Goal: Information Seeking & Learning: Learn about a topic

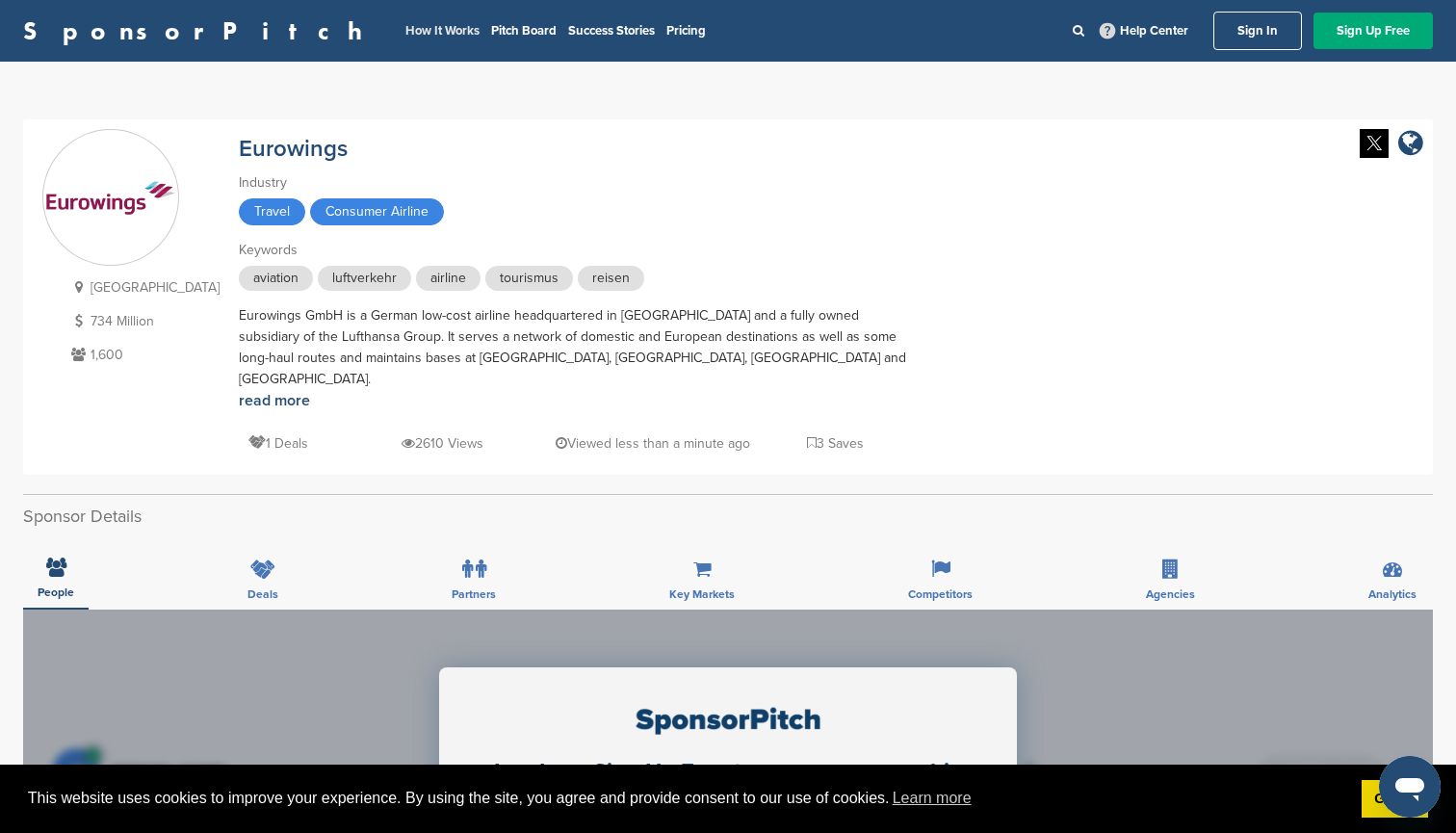
click at [406, 32] on link "How It Works" at bounding box center [443, 31] width 74 height 16
click at [260, 391] on link "read more" at bounding box center [274, 401] width 72 height 20
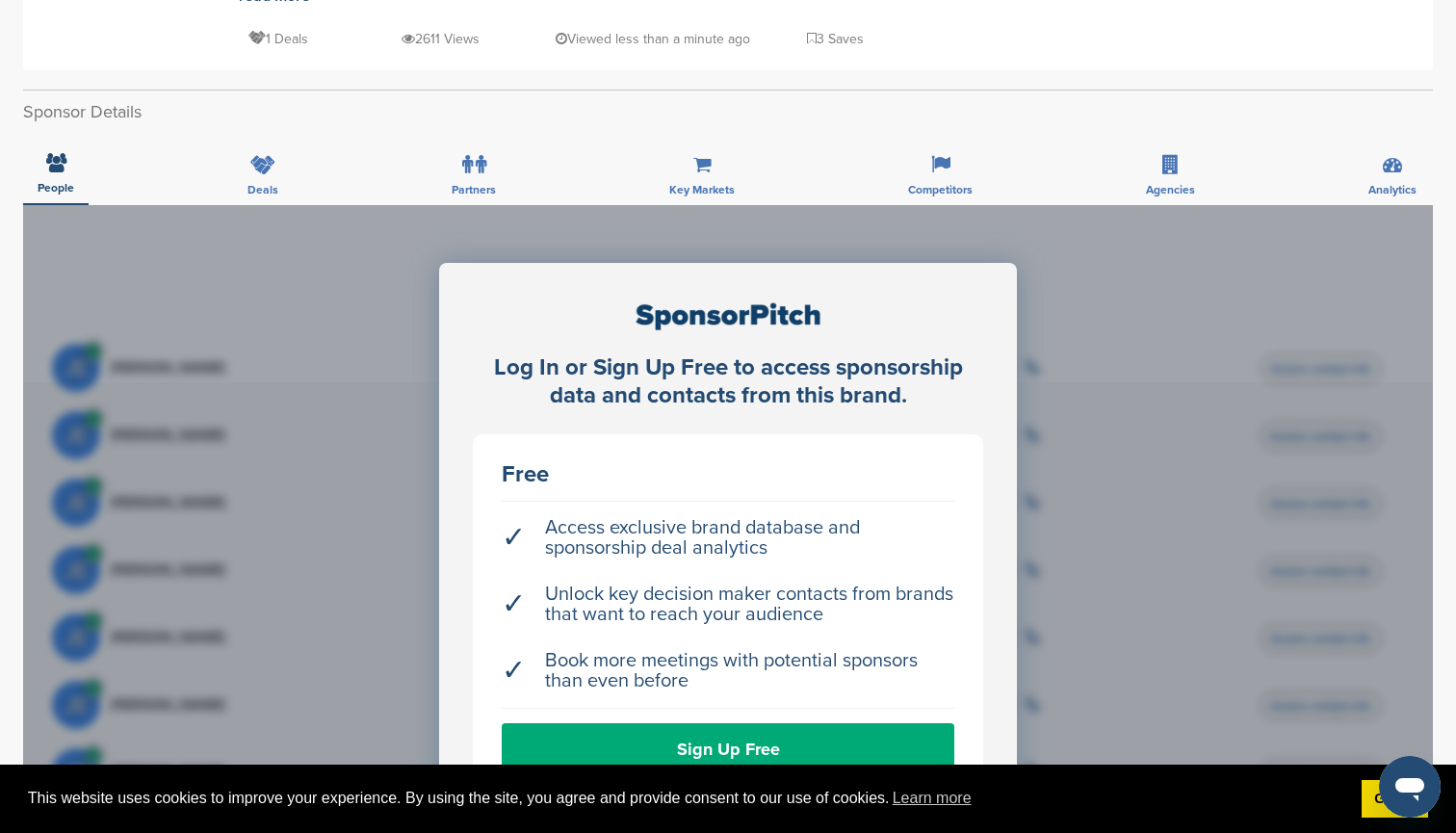
scroll to position [392, 0]
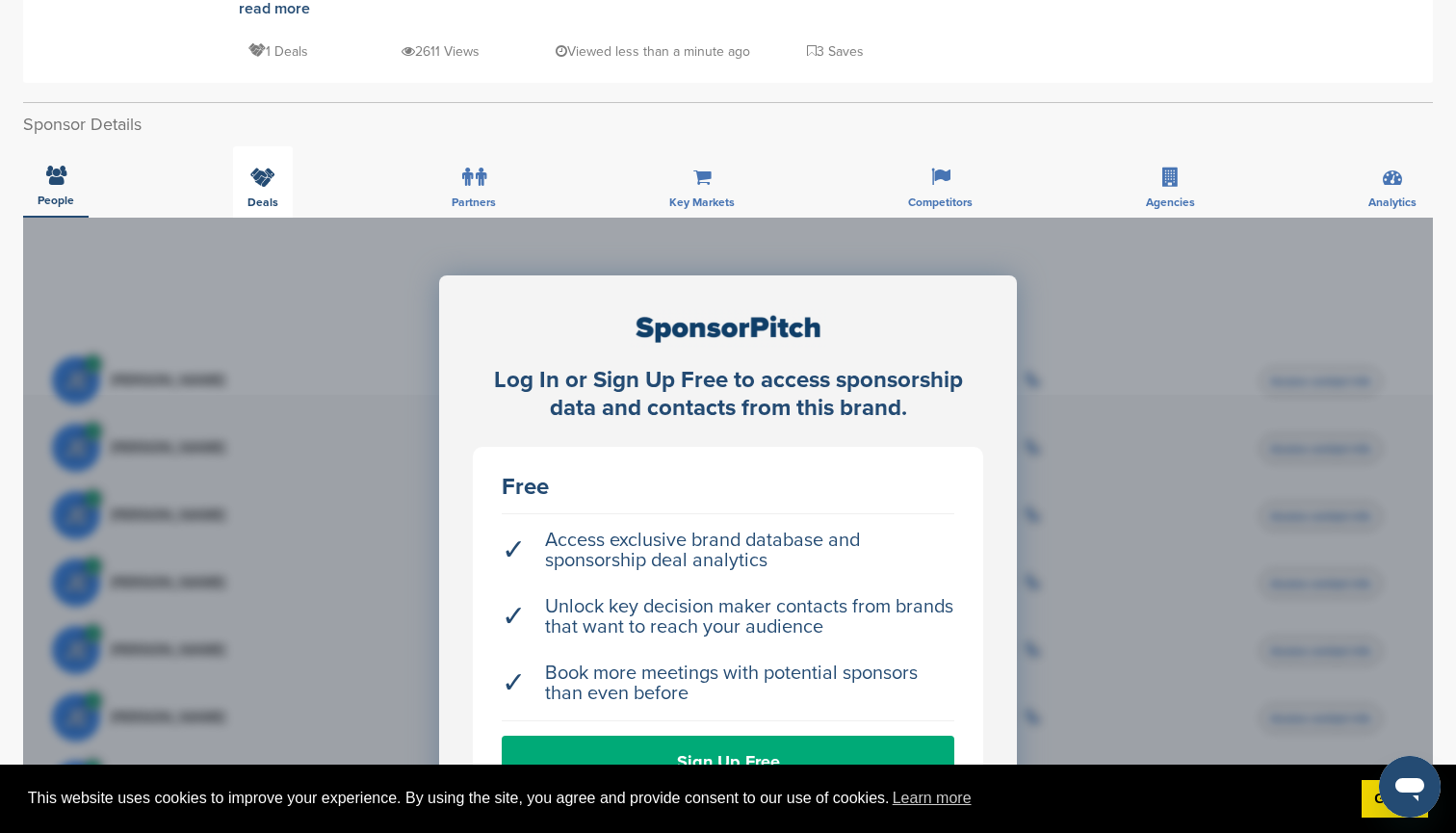
click at [263, 169] on div "Deals" at bounding box center [263, 181] width 60 height 72
click at [279, 166] on div "Deals" at bounding box center [263, 181] width 60 height 72
click at [471, 197] on span "Partners" at bounding box center [473, 203] width 44 height 12
click at [713, 171] on div "Key Markets" at bounding box center [702, 181] width 94 height 72
click at [940, 168] on icon at bounding box center [942, 177] width 20 height 20
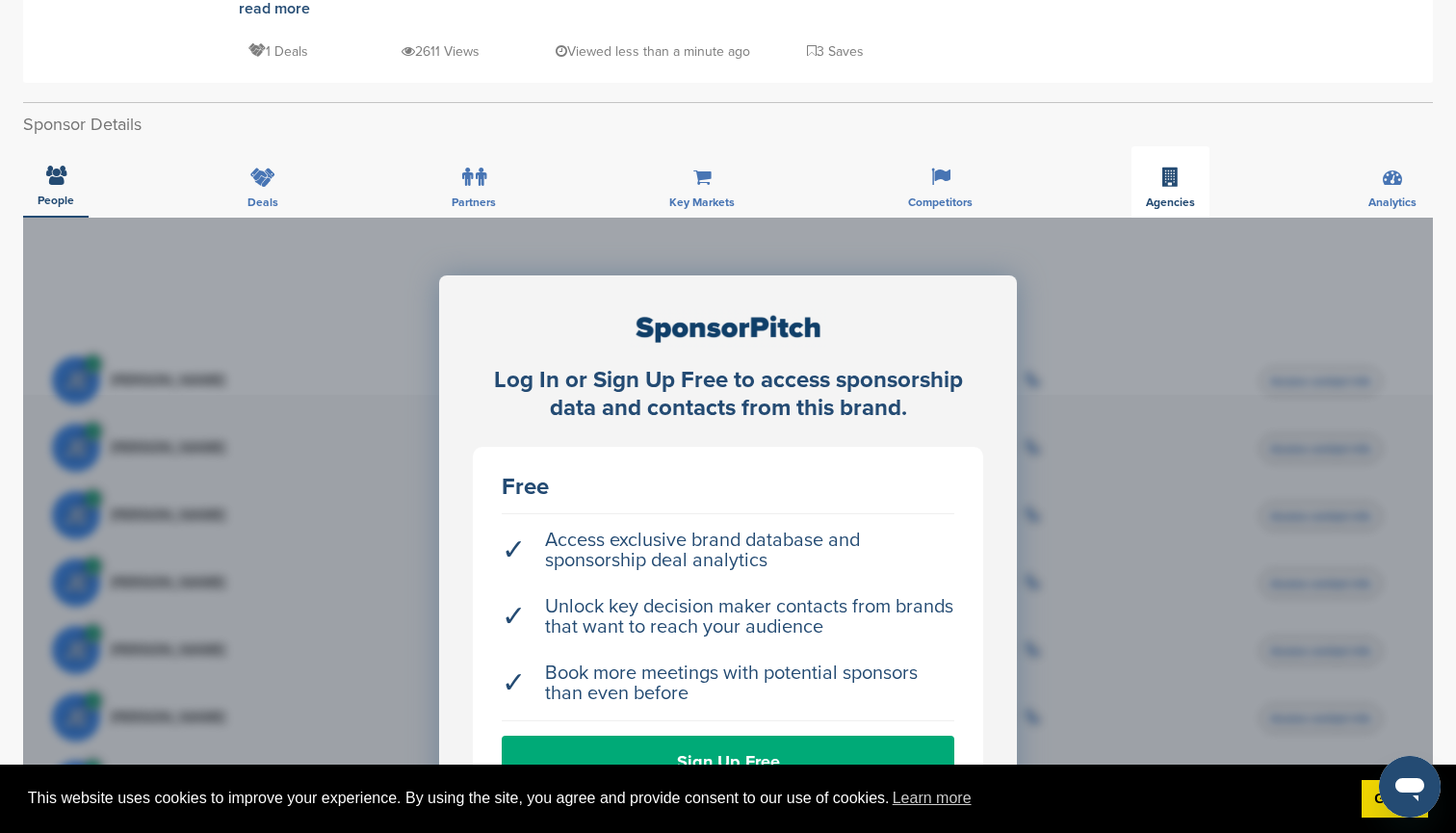
click at [1163, 168] on icon at bounding box center [1171, 177] width 17 height 20
click at [1401, 168] on icon at bounding box center [1393, 177] width 20 height 20
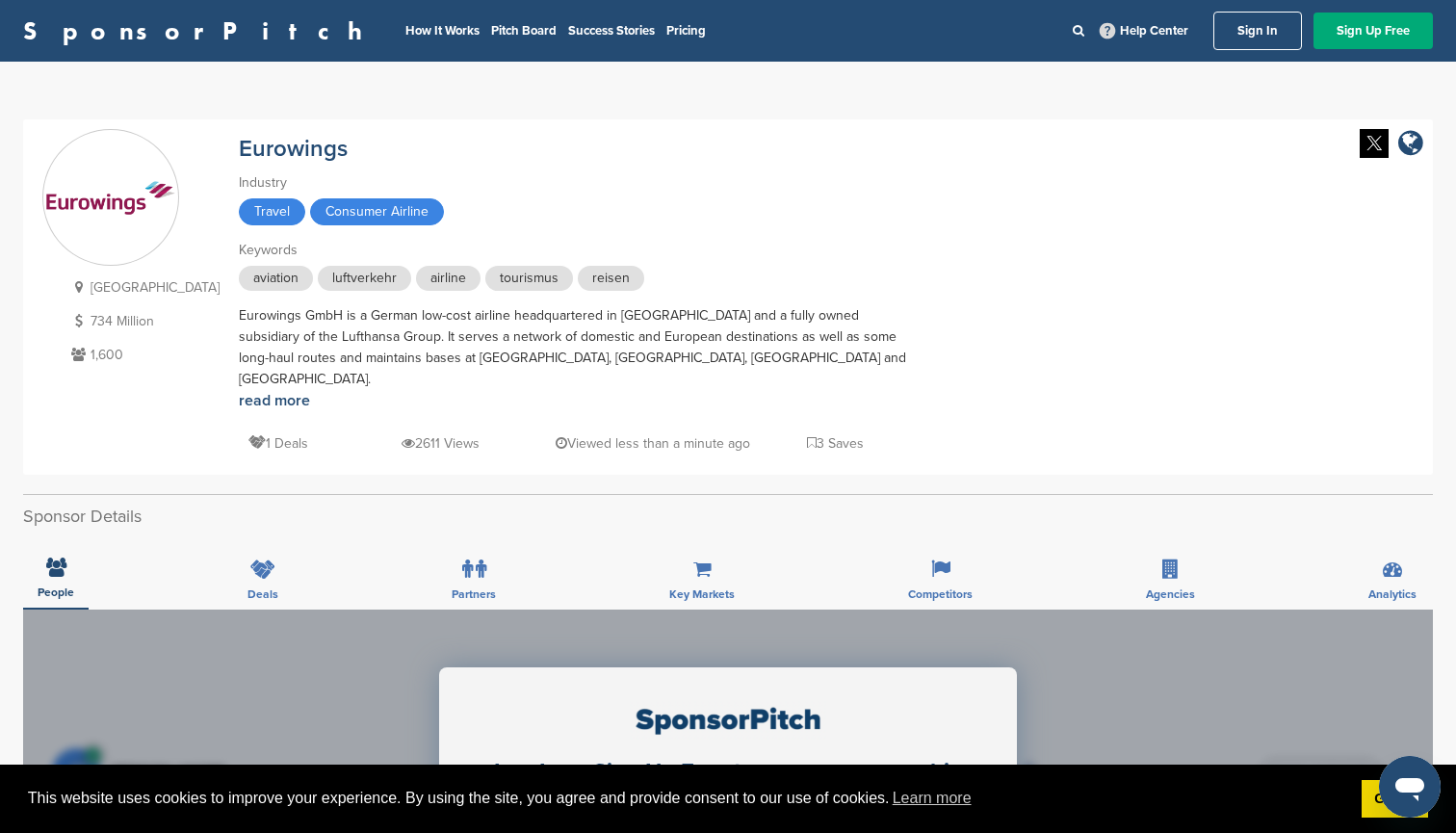
scroll to position [0, 0]
